Goal: Task Accomplishment & Management: Complete application form

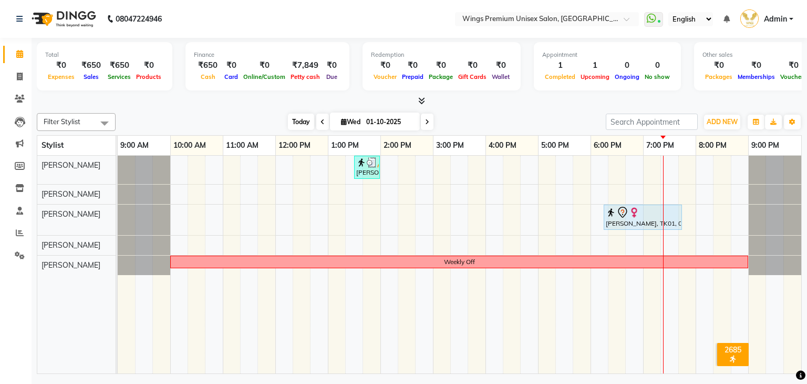
click at [292, 115] on span "Today" at bounding box center [301, 122] width 26 height 16
click at [521, 116] on div "[DATE] [DATE]" at bounding box center [361, 122] width 480 height 16
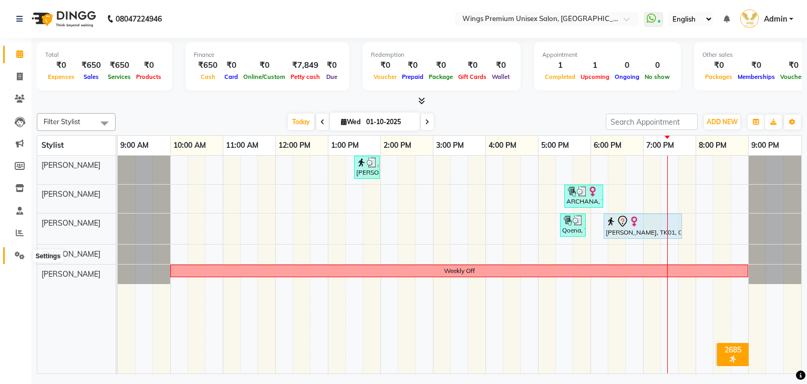
drag, startPoint x: 16, startPoint y: 256, endPoint x: 44, endPoint y: 337, distance: 85.9
click at [16, 256] on icon at bounding box center [20, 255] width 10 height 8
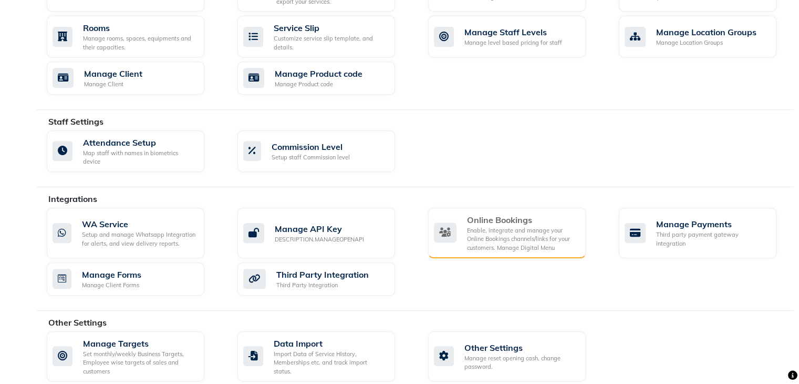
scroll to position [469, 0]
click at [491, 213] on div "Online Bookings" at bounding box center [522, 219] width 110 height 13
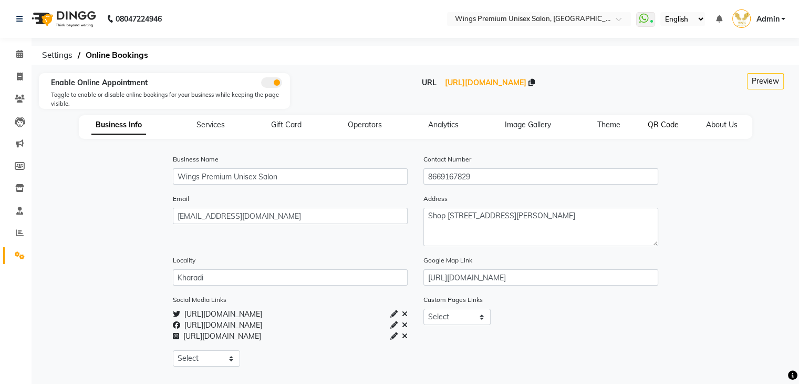
click at [660, 129] on span "QR Code" at bounding box center [663, 124] width 31 height 9
select select "256"
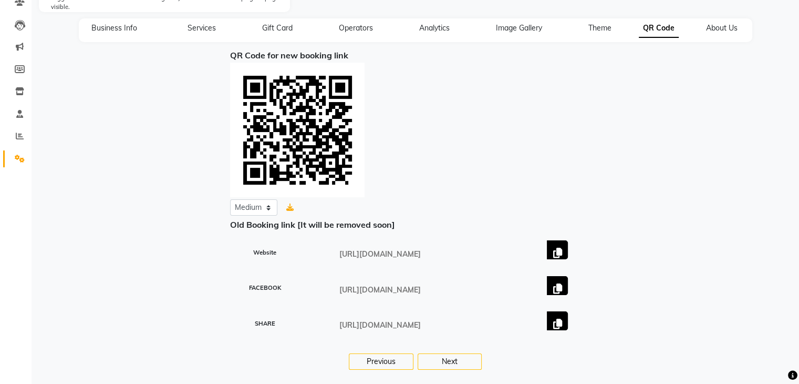
scroll to position [97, 0]
click at [559, 251] on icon at bounding box center [557, 252] width 9 height 11
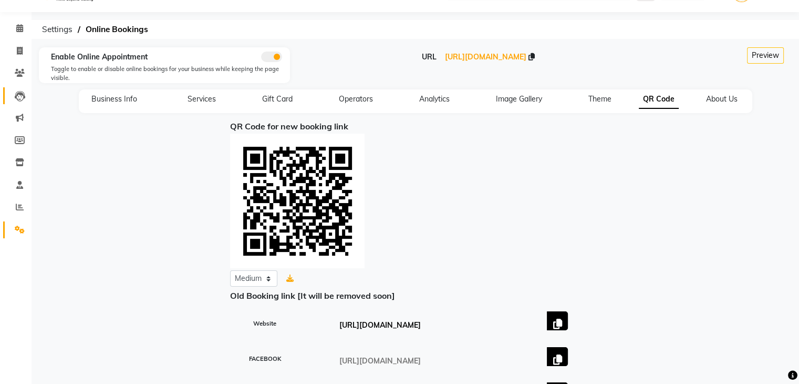
scroll to position [0, 0]
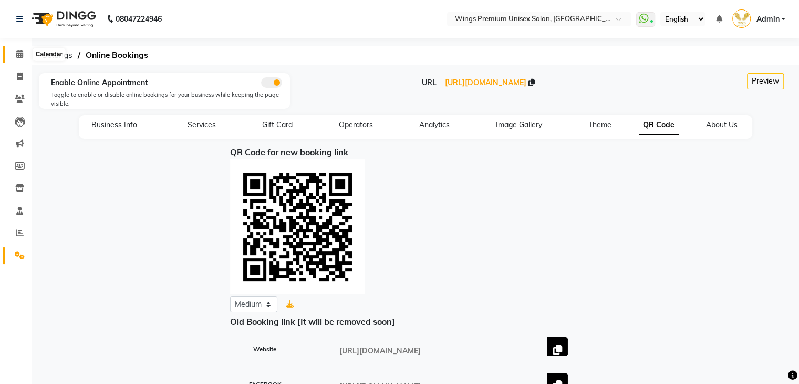
click at [16, 51] on icon at bounding box center [19, 54] width 7 height 8
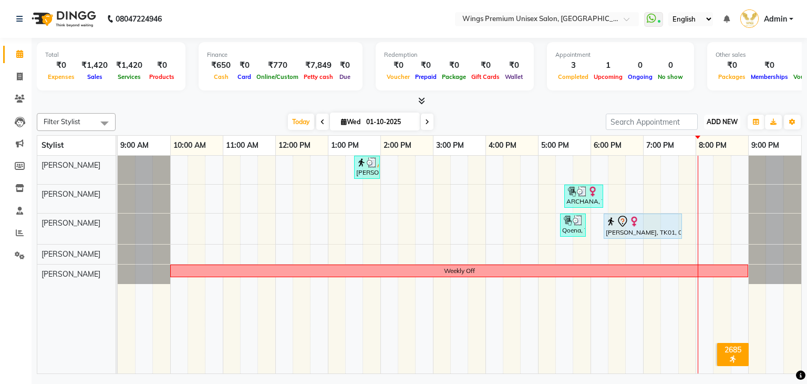
click at [721, 122] on span "ADD NEW" at bounding box center [722, 122] width 31 height 8
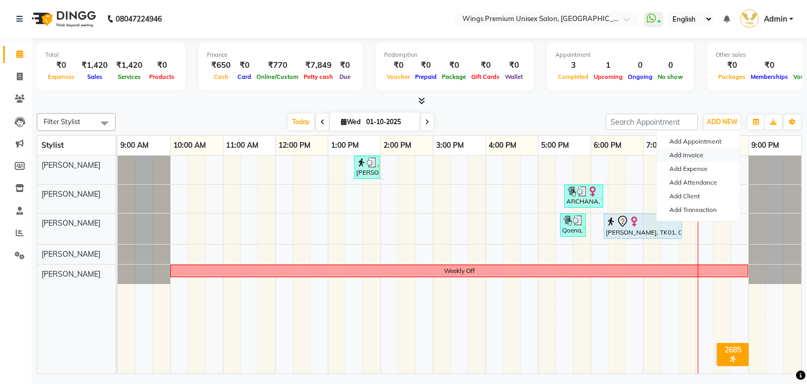
click at [702, 153] on link "Add Invoice" at bounding box center [698, 155] width 83 height 14
select select "674"
select select "service"
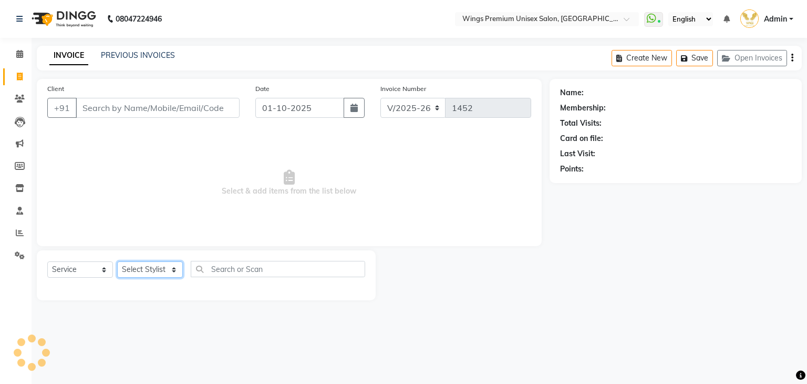
click at [145, 272] on select "Select Stylist [PERSON_NAME] [PERSON_NAME] Front Desk [PERSON_NAME] Shruti Pand…" at bounding box center [150, 269] width 66 height 16
select select "88889"
click at [117, 262] on select "Select Stylist [PERSON_NAME] [PERSON_NAME] Front Desk [PERSON_NAME] Shruti Pand…" at bounding box center [150, 269] width 66 height 16
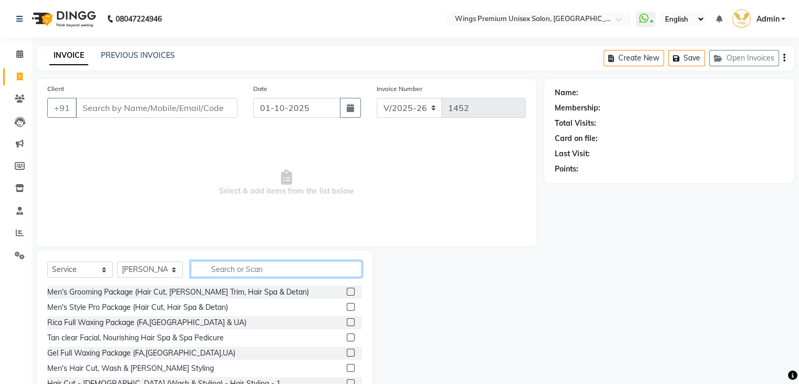
click at [272, 270] on input "text" at bounding box center [276, 269] width 171 height 16
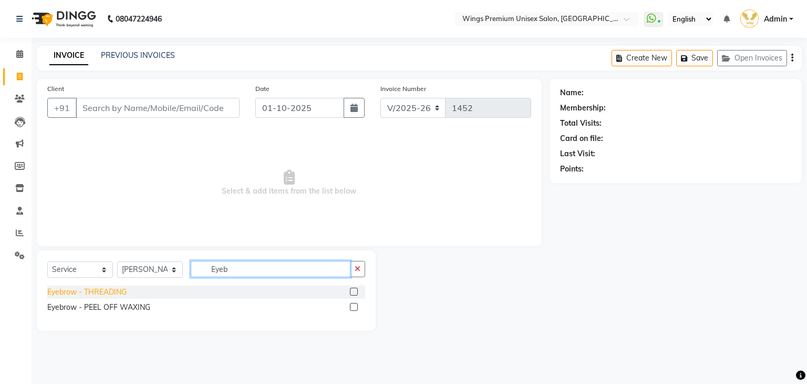
type input "Eyeb"
click at [111, 294] on div "Eyebrow - THREADING" at bounding box center [86, 291] width 79 height 11
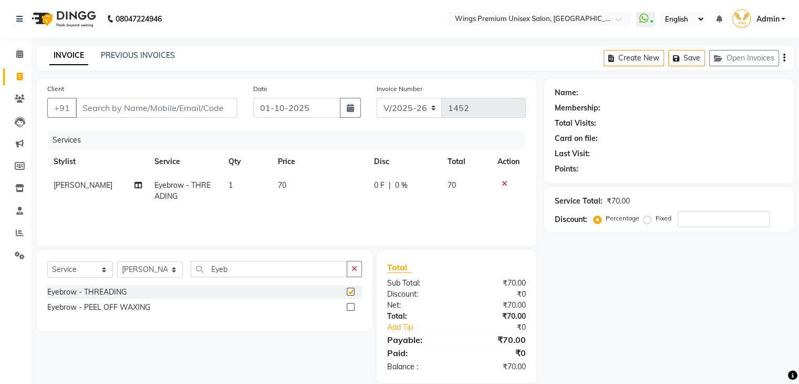
checkbox input "false"
drag, startPoint x: 269, startPoint y: 268, endPoint x: 181, endPoint y: 278, distance: 88.9
click at [181, 278] on div "Select Service Product Membership Package Voucher Prepaid Gift Card Select Styl…" at bounding box center [204, 273] width 315 height 25
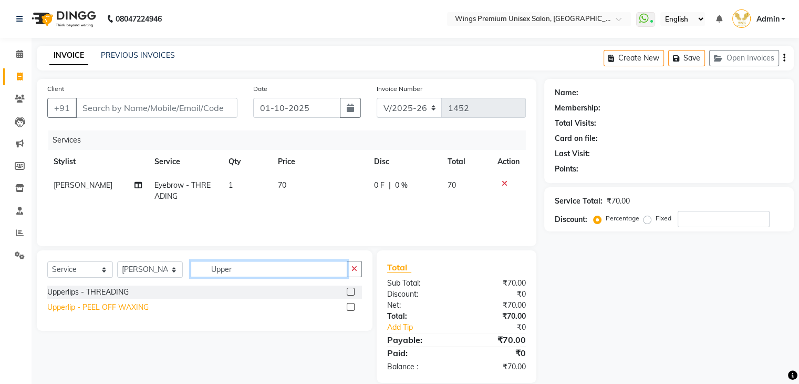
type input "Upper"
click at [111, 312] on div "Upperlip - PEEL OFF WAXING" at bounding box center [97, 307] width 101 height 11
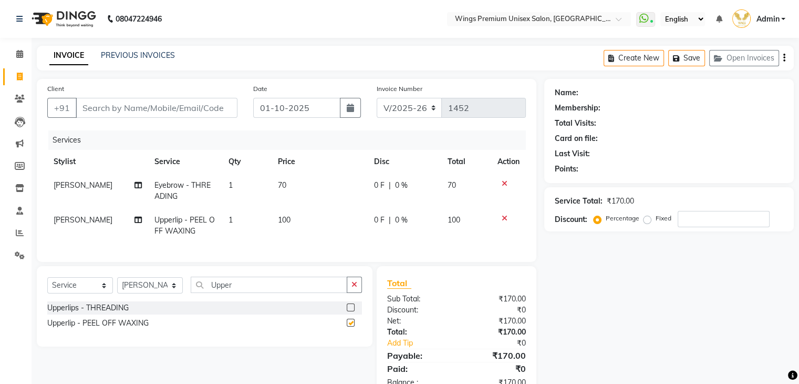
checkbox input "false"
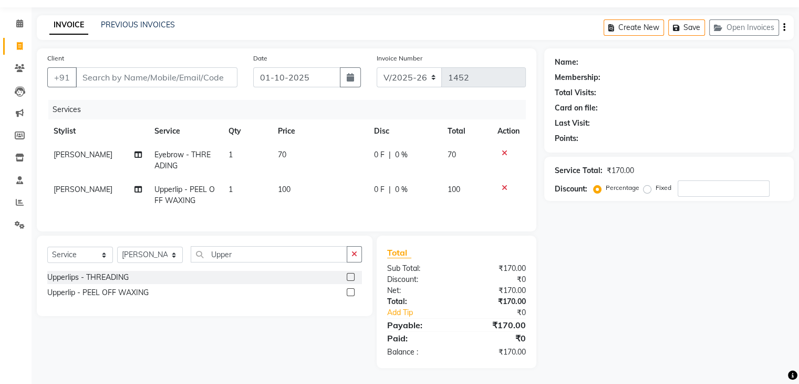
scroll to position [39, 0]
click at [258, 257] on input "Upper" at bounding box center [269, 254] width 157 height 16
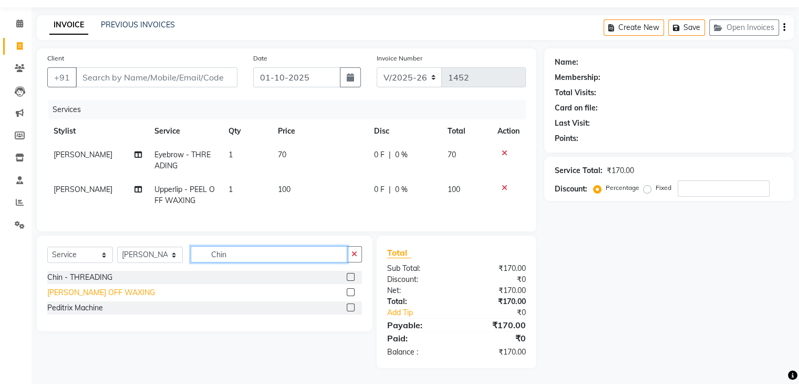
type input "Chin"
click at [102, 291] on div "[PERSON_NAME] OFF WAXING" at bounding box center [101, 292] width 108 height 11
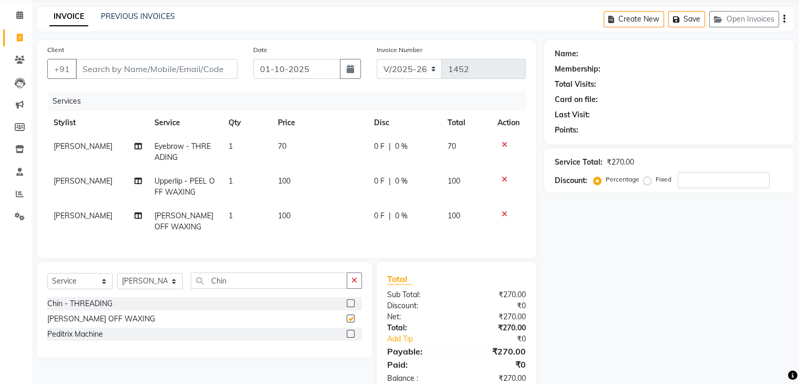
checkbox input "false"
drag, startPoint x: 263, startPoint y: 284, endPoint x: 100, endPoint y: 303, distance: 164.0
click at [99, 297] on div "Select Service Product Membership Package Voucher Prepaid Gift Card Select Styl…" at bounding box center [204, 284] width 315 height 25
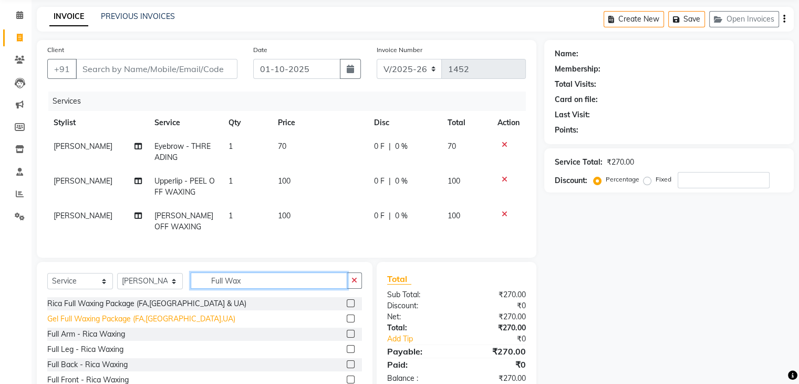
type input "Full Wax"
click at [78, 324] on div "Gel Full Waxing Package (FA,[GEOGRAPHIC_DATA],UA)" at bounding box center [141, 318] width 188 height 11
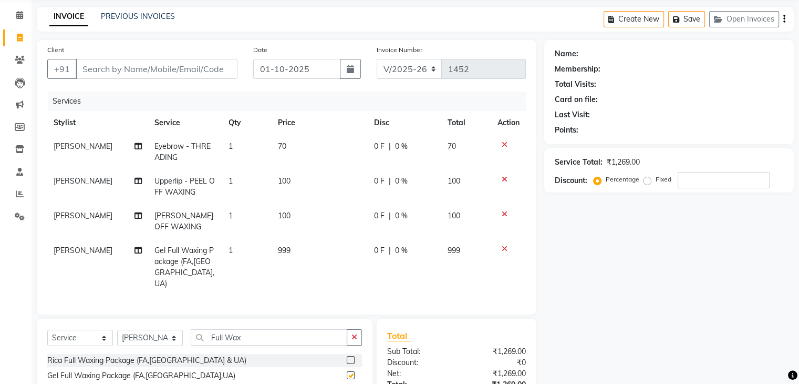
checkbox input "false"
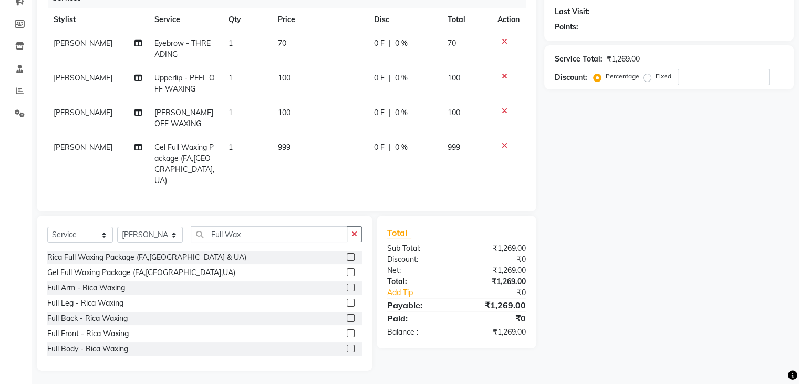
scroll to position [0, 0]
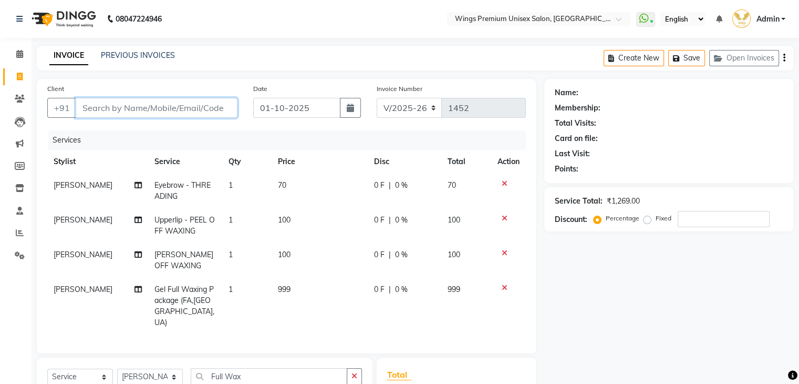
click at [183, 107] on input "Client" at bounding box center [157, 108] width 162 height 20
type input "9"
type input "0"
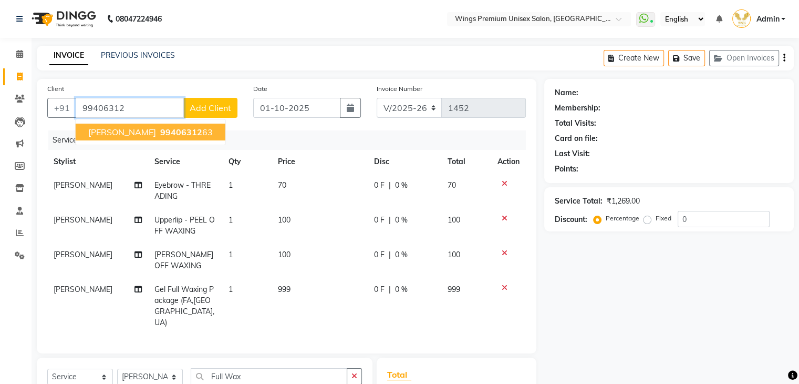
click at [160, 132] on span "99406312" at bounding box center [181, 132] width 42 height 11
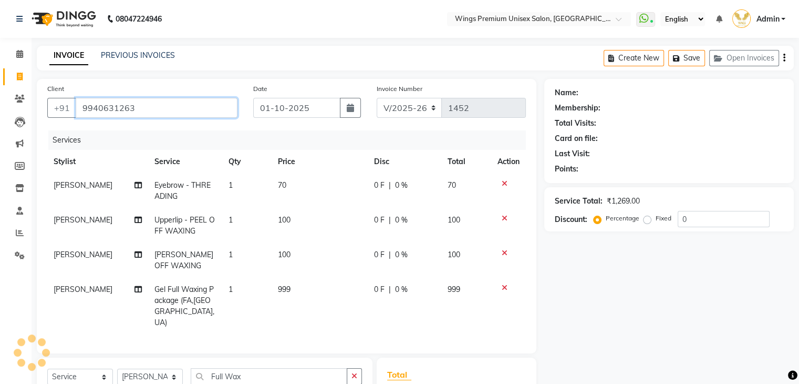
type input "9940631263"
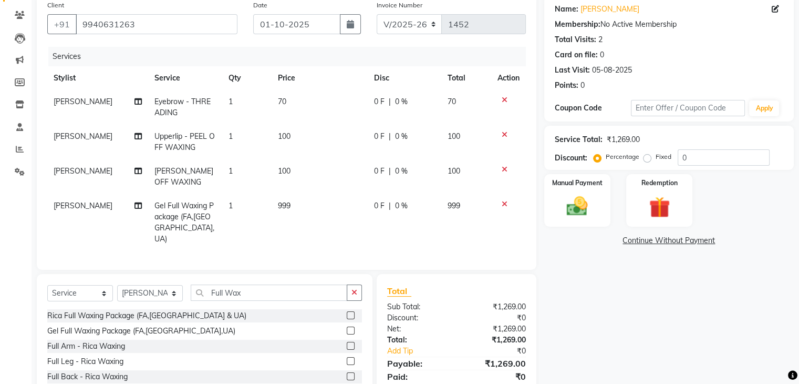
scroll to position [142, 0]
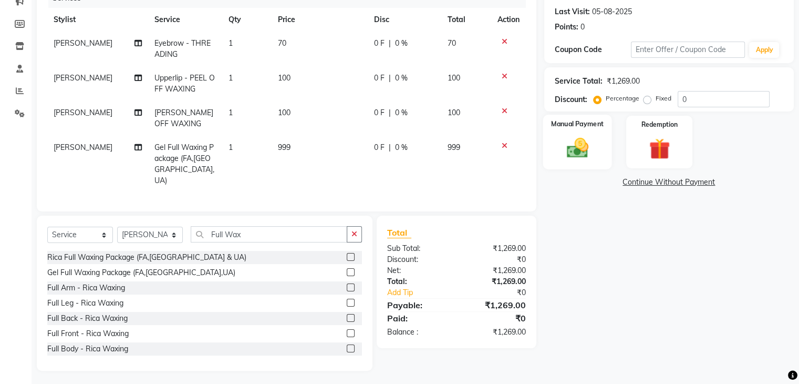
click at [582, 148] on img at bounding box center [577, 148] width 35 height 25
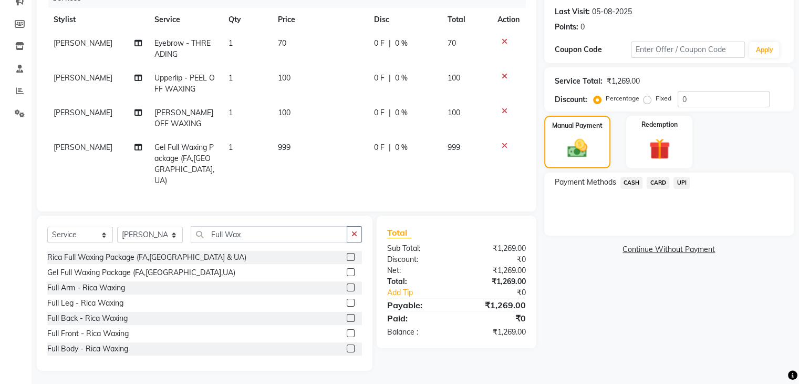
click at [683, 184] on span "UPI" at bounding box center [682, 183] width 16 height 12
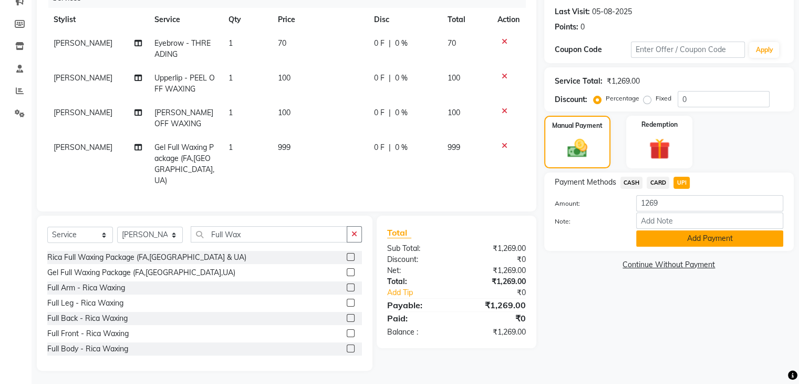
click at [656, 237] on button "Add Payment" at bounding box center [709, 238] width 147 height 16
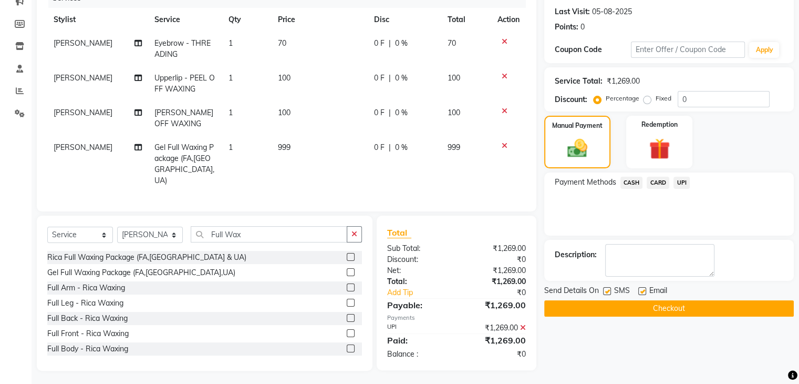
click at [668, 306] on button "Checkout" at bounding box center [669, 308] width 250 height 16
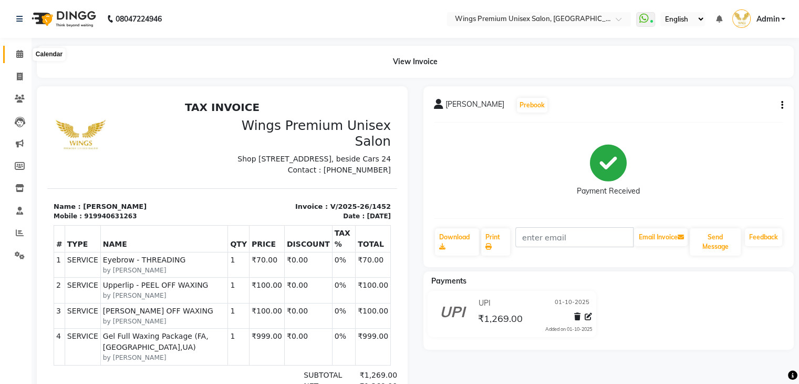
drag, startPoint x: 17, startPoint y: 57, endPoint x: 126, endPoint y: 3, distance: 121.0
click at [17, 57] on icon at bounding box center [19, 54] width 7 height 8
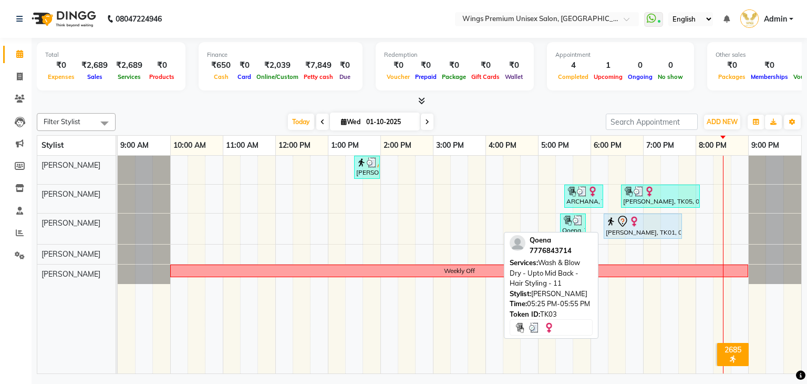
click at [581, 223] on div "Qoena, TK03, 05:25 PM-05:55 PM, Wash & Blow Dry - Upto Mid Back - Hair Styling …" at bounding box center [573, 225] width 24 height 20
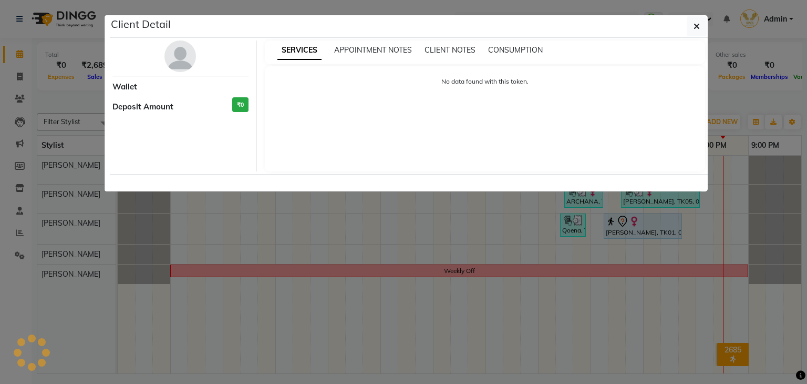
select select "3"
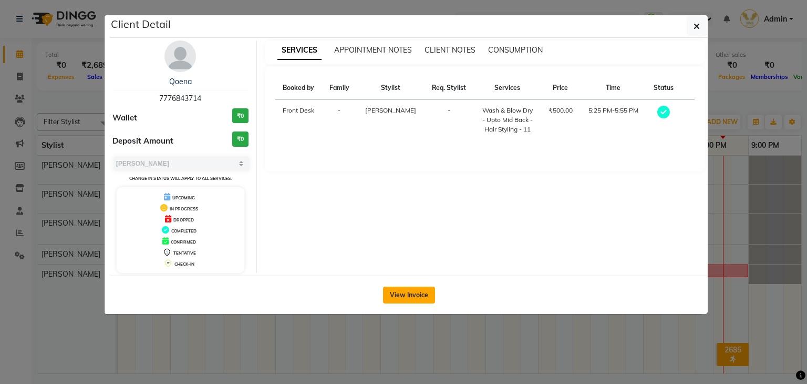
click at [400, 294] on button "View Invoice" at bounding box center [409, 294] width 52 height 17
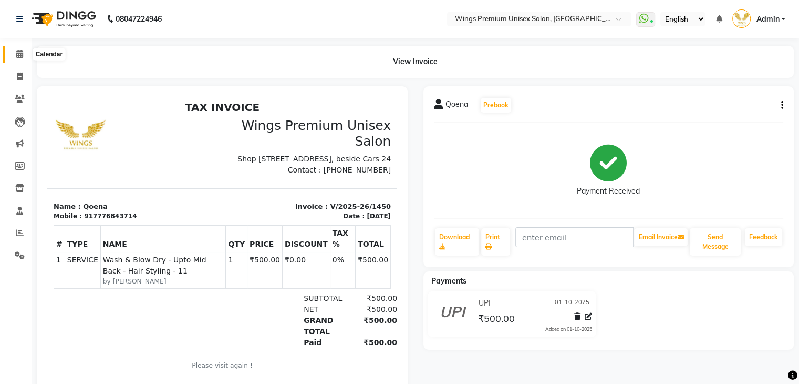
drag, startPoint x: 16, startPoint y: 52, endPoint x: 6, endPoint y: 266, distance: 214.7
click at [16, 51] on icon at bounding box center [19, 54] width 7 height 8
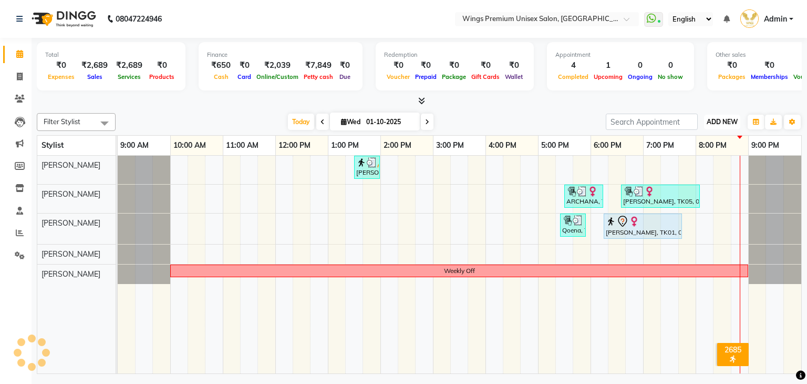
click at [723, 115] on button "ADD NEW Toggle Dropdown" at bounding box center [722, 122] width 36 height 15
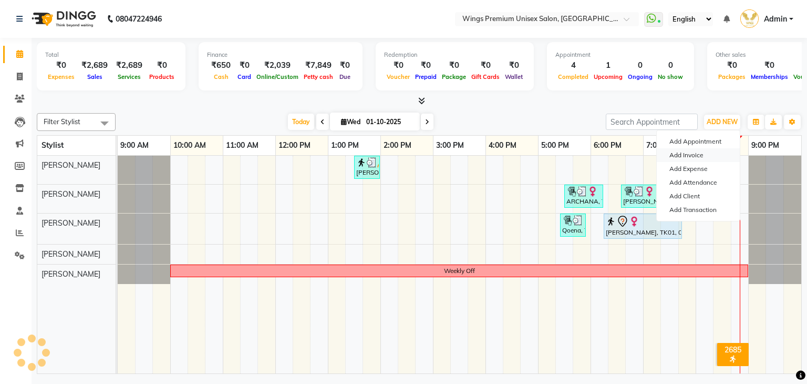
click at [685, 158] on link "Add Invoice" at bounding box center [698, 155] width 83 height 14
select select "service"
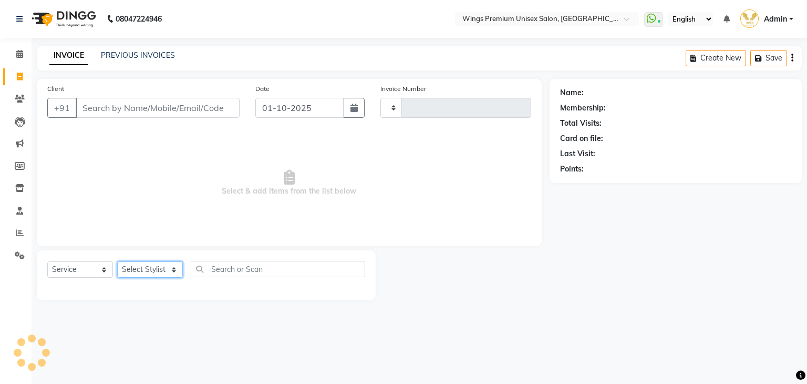
click at [128, 272] on select "Select Stylist" at bounding box center [150, 269] width 66 height 16
click at [131, 270] on select "Select Stylist" at bounding box center [150, 269] width 66 height 16
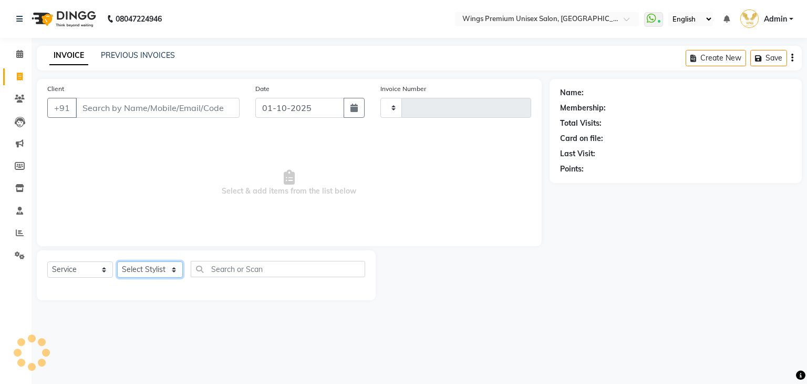
click at [131, 270] on select "Select Stylist" at bounding box center [150, 269] width 66 height 16
click at [149, 202] on span "Select & add items from the list below" at bounding box center [289, 182] width 484 height 105
type input "1453"
select select "674"
click at [142, 269] on select "Select Stylist [PERSON_NAME] [PERSON_NAME] Front Desk [PERSON_NAME] Shruti Pand…" at bounding box center [150, 269] width 66 height 16
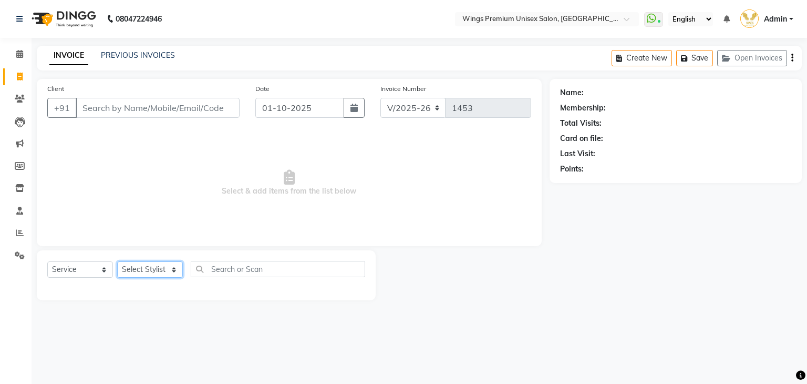
select select "43416"
click at [117, 262] on select "Select Stylist [PERSON_NAME] [PERSON_NAME] Front Desk [PERSON_NAME] Shruti Pand…" at bounding box center [150, 269] width 66 height 16
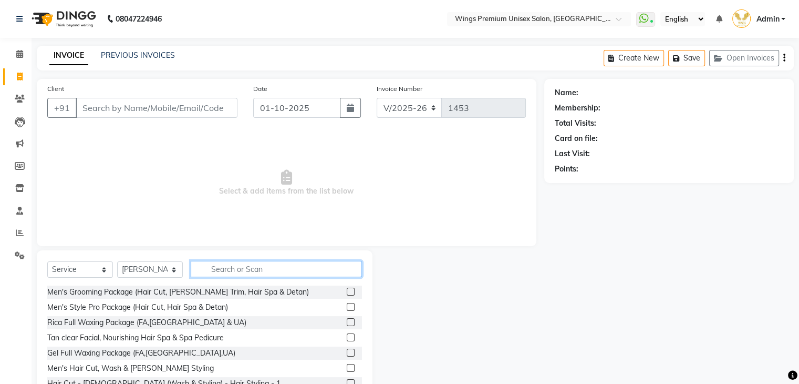
click at [259, 273] on input "text" at bounding box center [276, 269] width 171 height 16
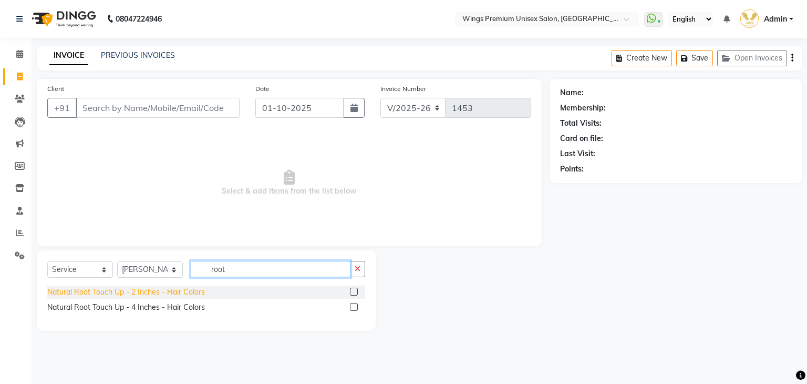
type input "root"
click at [159, 293] on div "Natural Root Touch Up - 2 Inches - Hair Colors" at bounding box center [126, 291] width 158 height 11
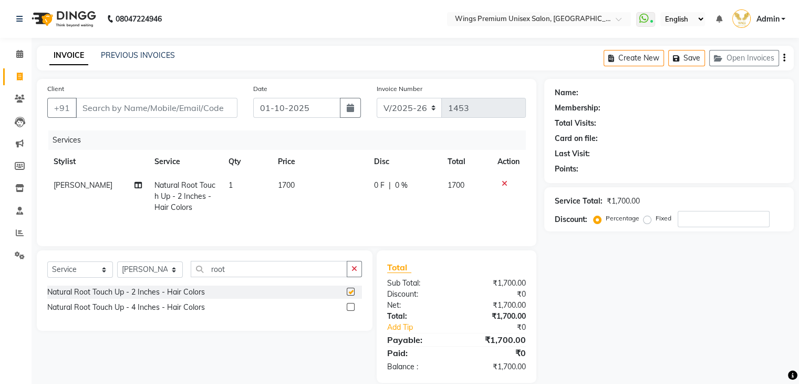
checkbox input "false"
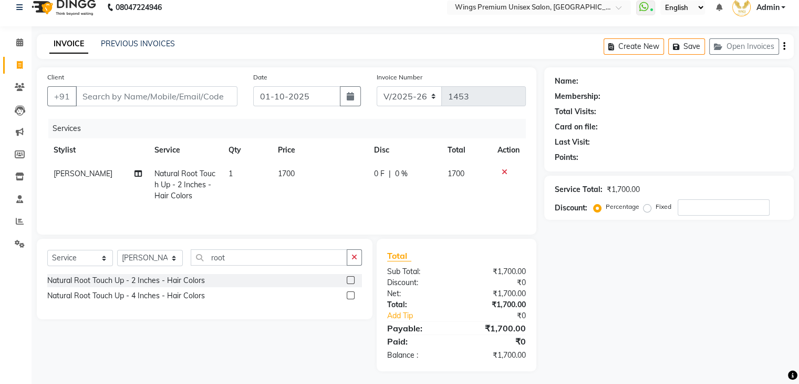
scroll to position [15, 0]
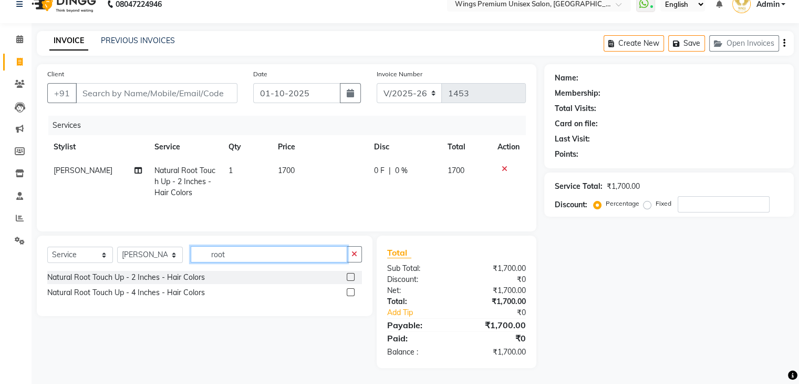
drag, startPoint x: 253, startPoint y: 254, endPoint x: 158, endPoint y: 260, distance: 94.8
click at [158, 260] on div "Select Service Product Membership Package Voucher Prepaid Gift Card Select Styl…" at bounding box center [204, 258] width 315 height 25
type input "eyeb"
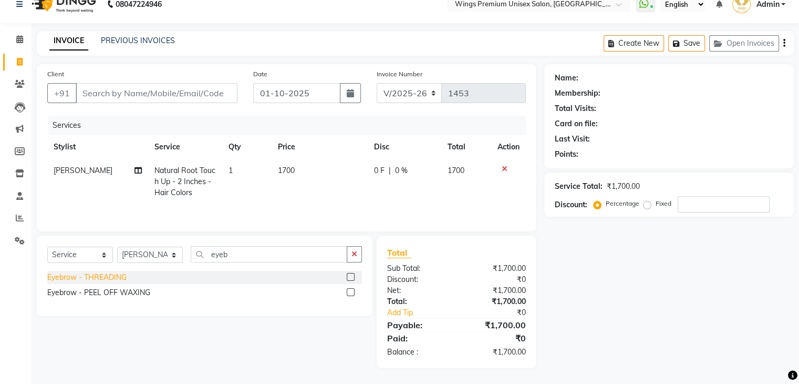
click at [110, 275] on div "Eyebrow - THREADING" at bounding box center [86, 277] width 79 height 11
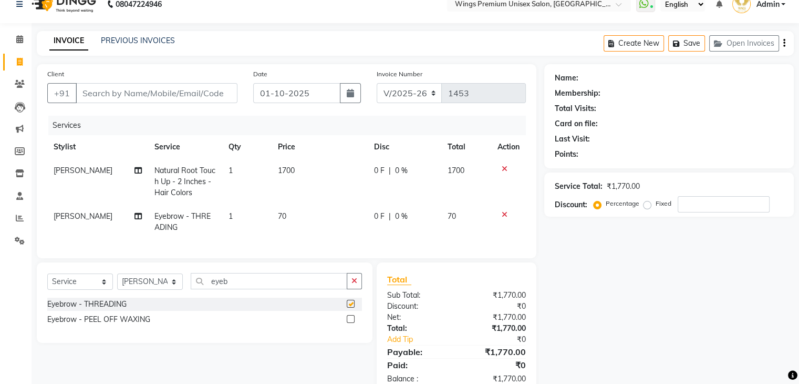
checkbox input "false"
drag, startPoint x: 256, startPoint y: 285, endPoint x: 143, endPoint y: 297, distance: 114.2
click at [143, 297] on div "Select Service Product Membership Package Voucher Prepaid Gift Card Select Styl…" at bounding box center [204, 285] width 315 height 25
type input "upper"
click at [115, 310] on div "Upperlips - THREADING" at bounding box center [87, 304] width 81 height 11
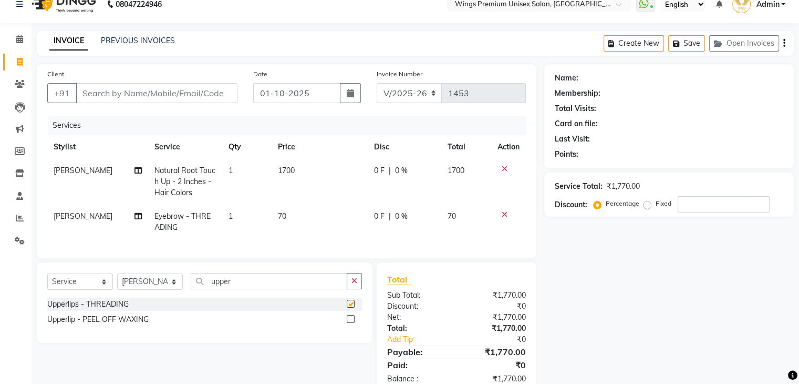
checkbox input "false"
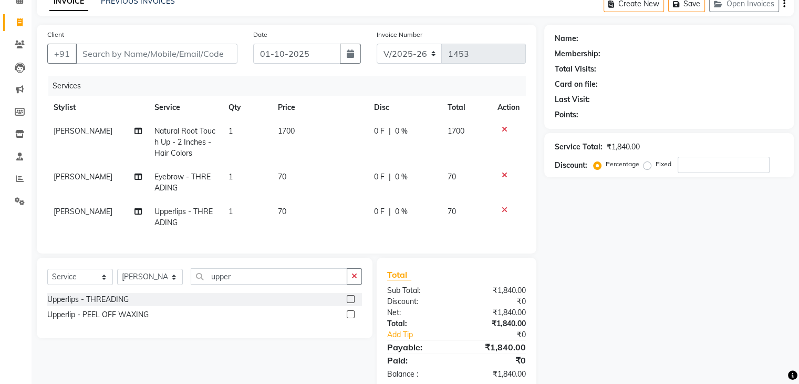
scroll to position [84, 0]
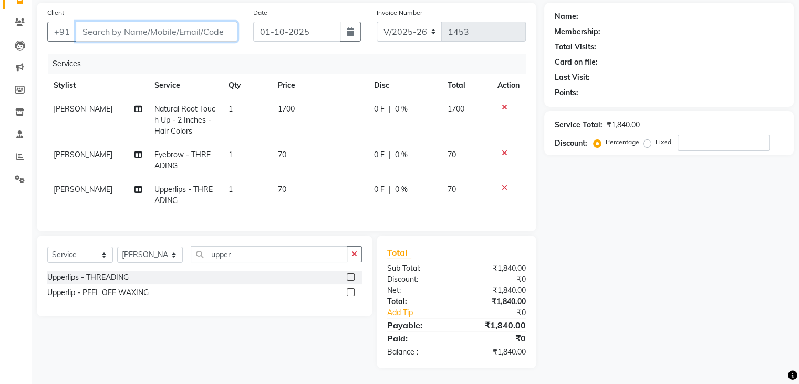
click at [139, 25] on input "Client" at bounding box center [157, 32] width 162 height 20
type input "9"
type input "0"
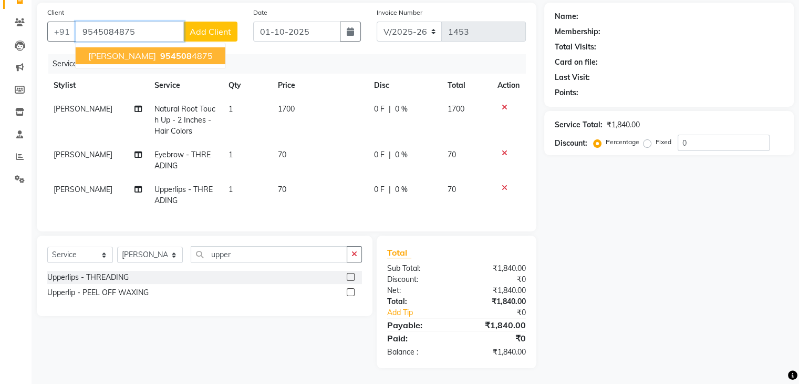
type input "9545084875"
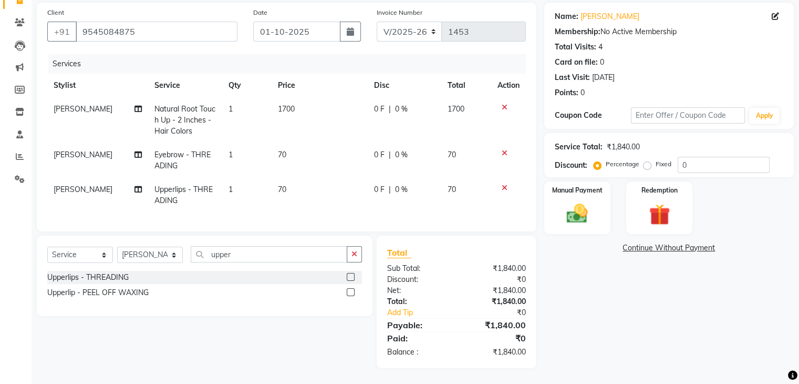
click at [376, 104] on span "0 F" at bounding box center [379, 109] width 11 height 11
select select "43416"
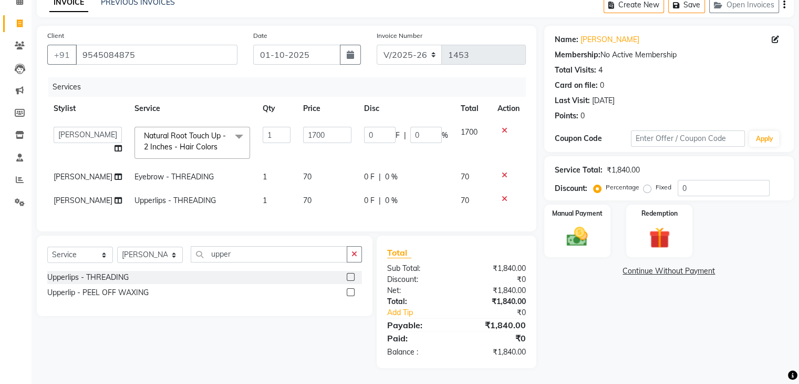
scroll to position [83, 0]
click at [378, 127] on input "0" at bounding box center [380, 135] width 32 height 16
type input "5"
type input "200"
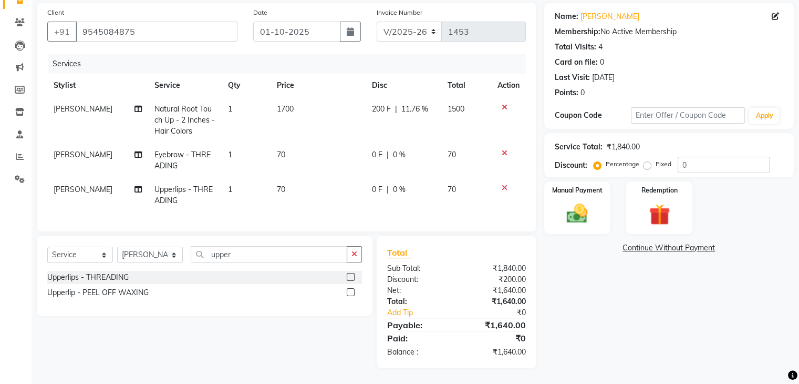
click at [372, 122] on td "200 F | 11.76 %" at bounding box center [404, 120] width 76 height 46
select select "43416"
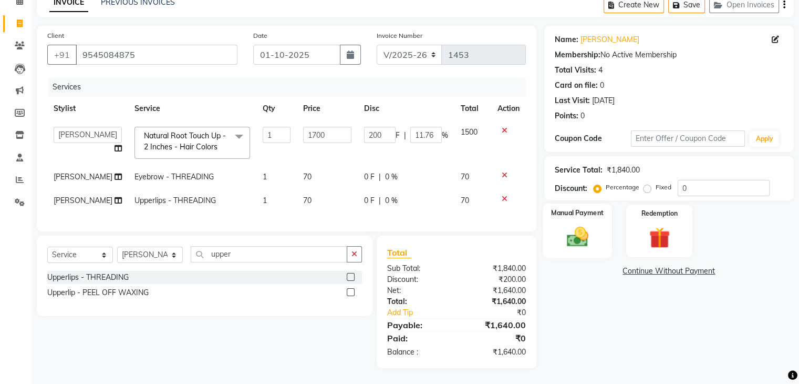
click at [579, 224] on img at bounding box center [577, 236] width 35 height 25
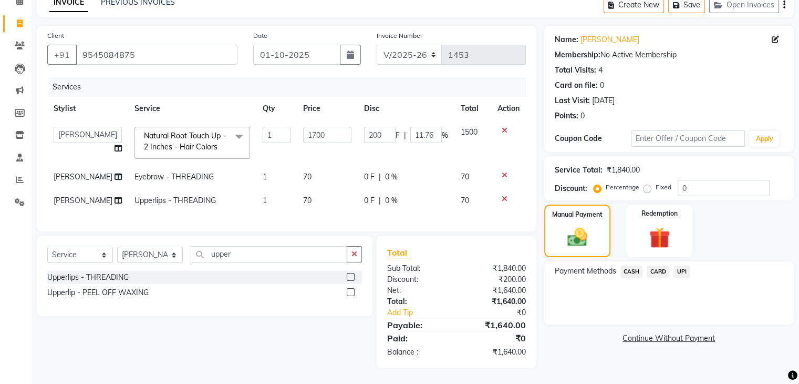
click at [680, 265] on span "UPI" at bounding box center [682, 271] width 16 height 12
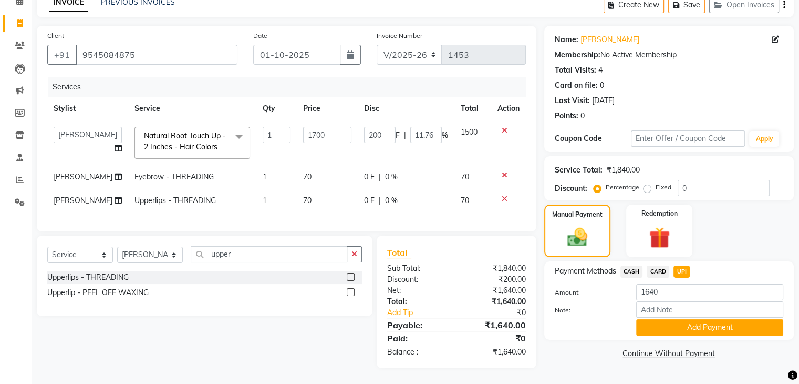
click at [673, 319] on button "Add Payment" at bounding box center [709, 327] width 147 height 16
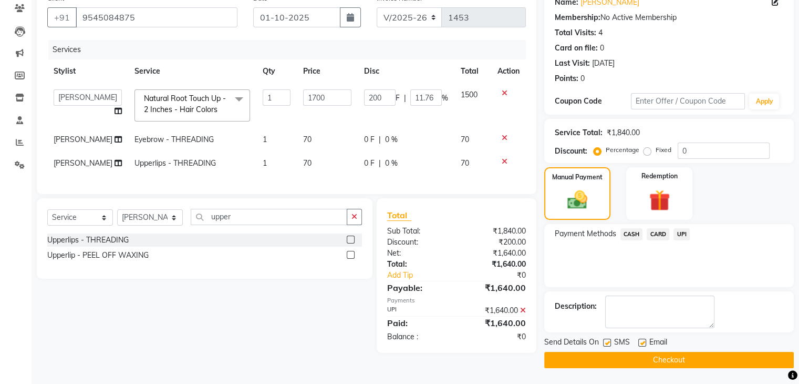
scroll to position [105, 0]
click at [650, 352] on button "Checkout" at bounding box center [669, 360] width 250 height 16
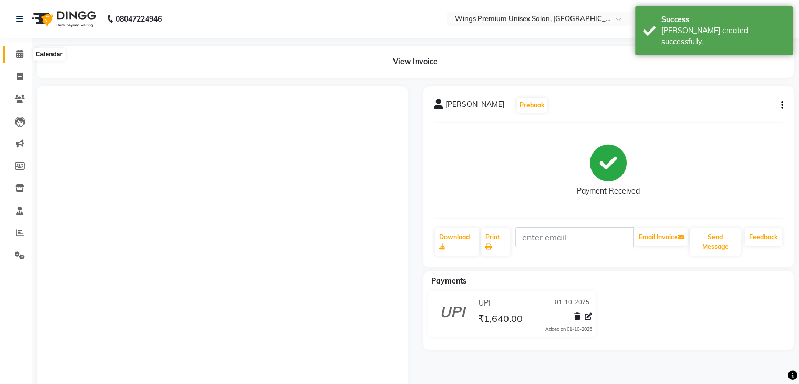
click at [20, 55] on icon at bounding box center [19, 54] width 7 height 8
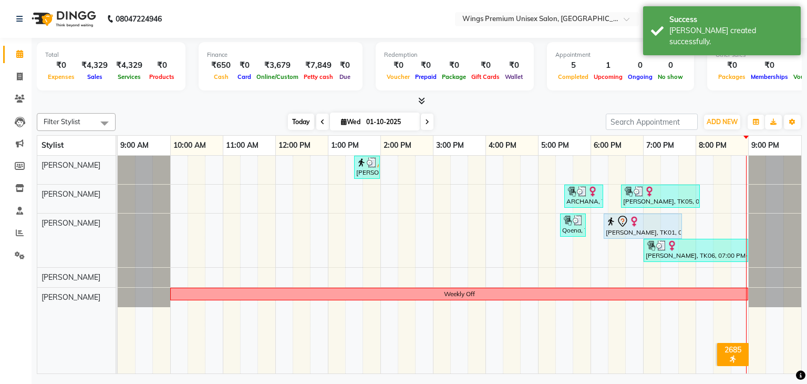
click at [302, 118] on span "Today" at bounding box center [301, 122] width 26 height 16
click at [214, 120] on div "[DATE] [DATE]" at bounding box center [361, 122] width 480 height 16
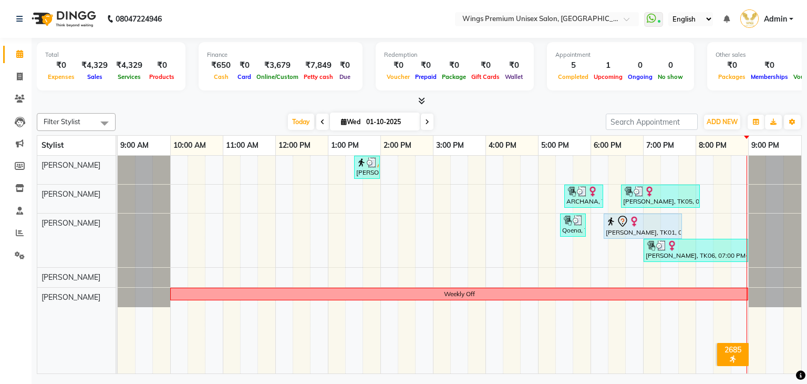
click at [274, 119] on div "[DATE] [DATE]" at bounding box center [361, 122] width 480 height 16
click at [302, 120] on span "Today" at bounding box center [301, 122] width 26 height 16
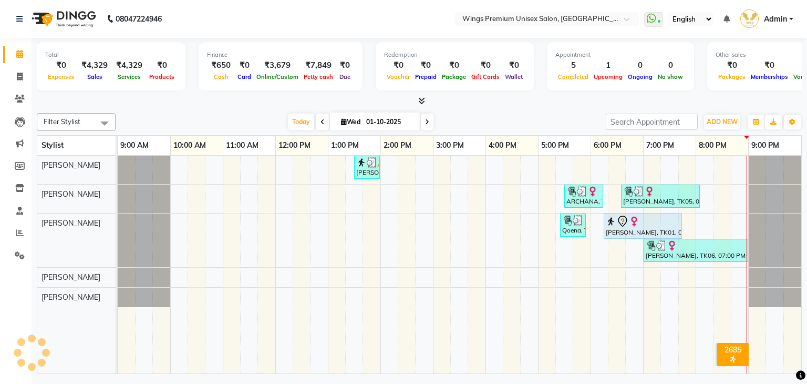
click at [447, 117] on div "[DATE] [DATE]" at bounding box center [361, 122] width 480 height 16
